Goal: Unclear

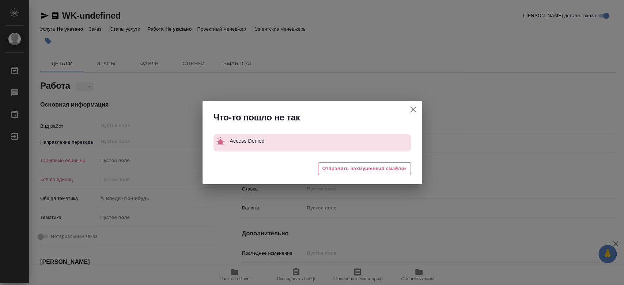
type textarea "x"
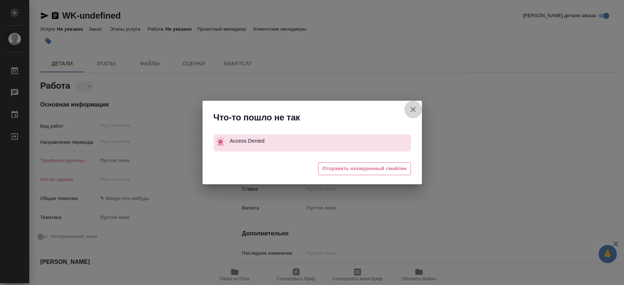
click at [414, 110] on icon "button" at bounding box center [413, 109] width 9 height 9
type textarea "x"
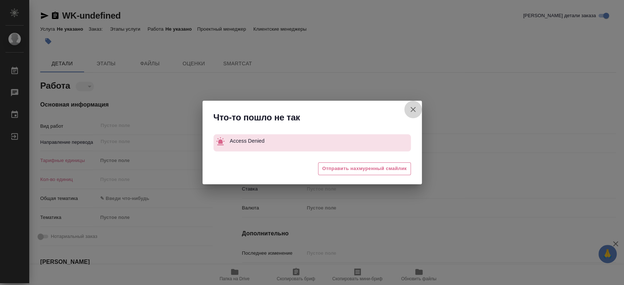
type textarea "x"
